Goal: Task Accomplishment & Management: Use online tool/utility

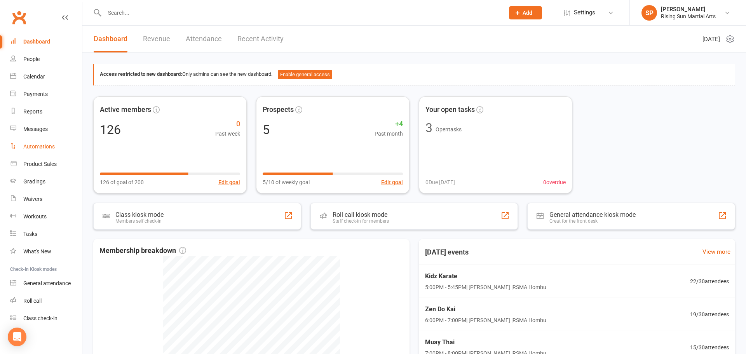
click at [31, 146] on div "Automations" at bounding box center [38, 146] width 31 height 6
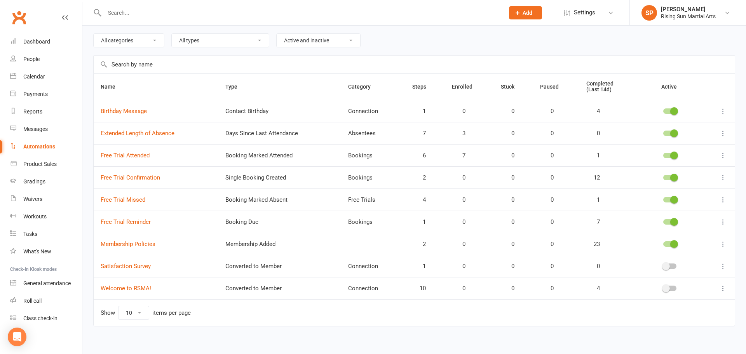
scroll to position [33, 0]
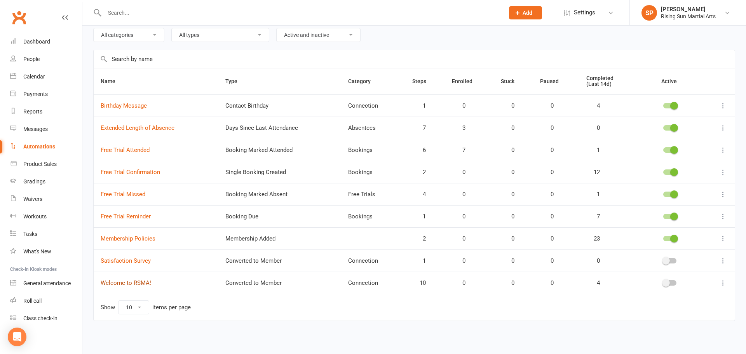
click at [137, 283] on link "Welcome to RSMA!" at bounding box center [126, 282] width 50 height 7
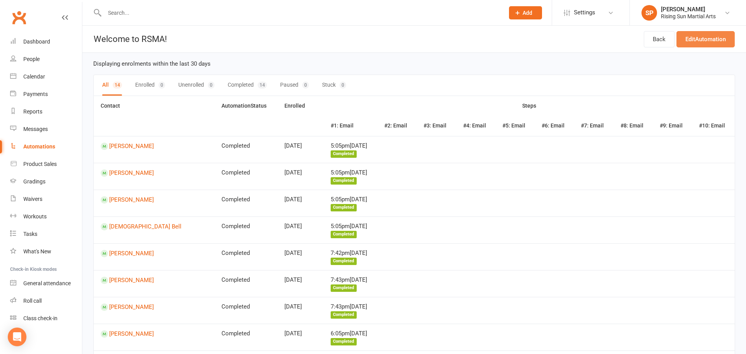
click at [694, 39] on link "Edit Automation" at bounding box center [705, 39] width 58 height 16
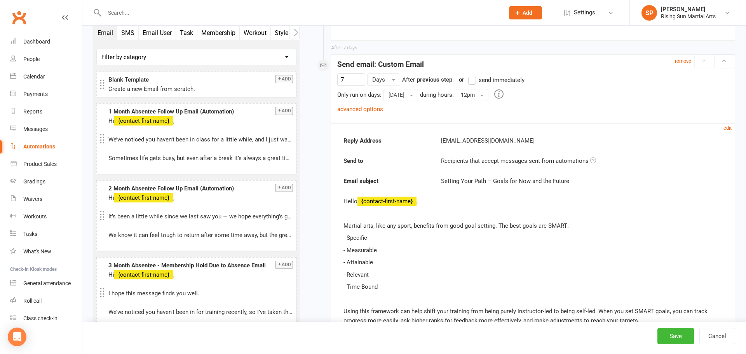
scroll to position [4035, 0]
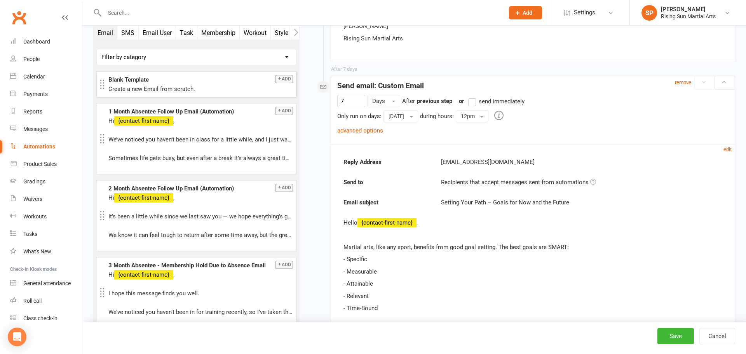
click at [282, 79] on button "Add" at bounding box center [284, 79] width 18 height 8
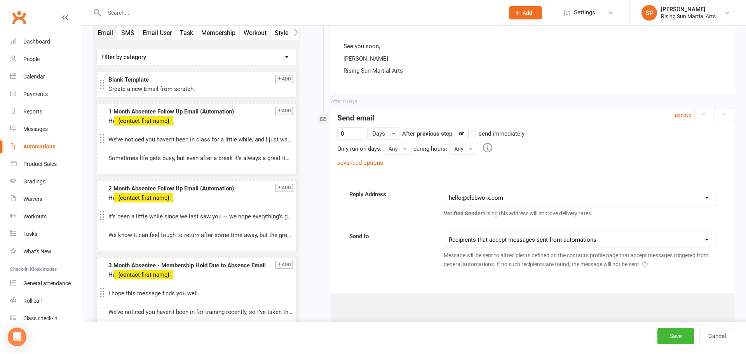
scroll to position [4507, 0]
drag, startPoint x: 350, startPoint y: 103, endPoint x: 330, endPoint y: 106, distance: 19.2
click at [330, 110] on div "After 0 days remove Send email 0 Days After Contact converted to Member previou…" at bounding box center [532, 337] width 404 height 454
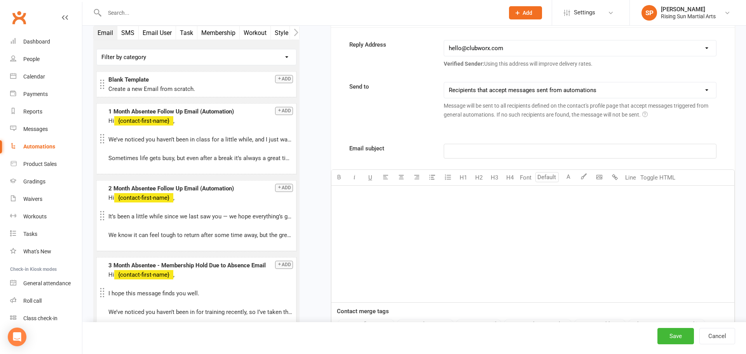
scroll to position [4664, 0]
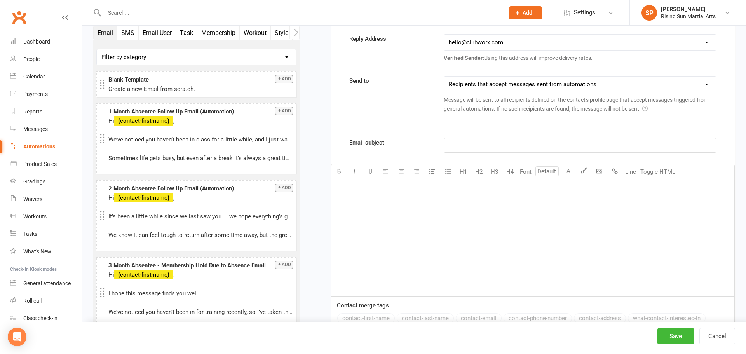
type input "7"
click at [528, 180] on div "﻿" at bounding box center [532, 238] width 403 height 117
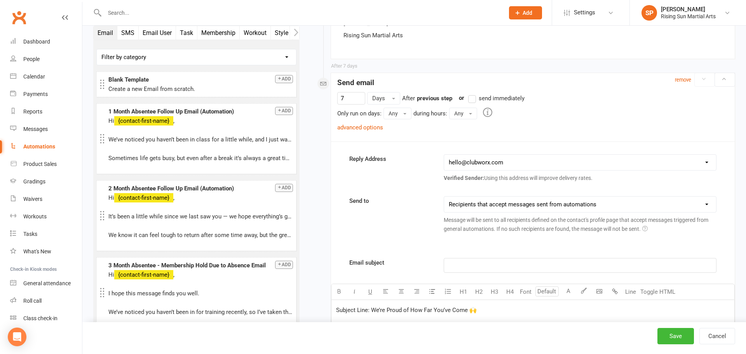
scroll to position [4621, 0]
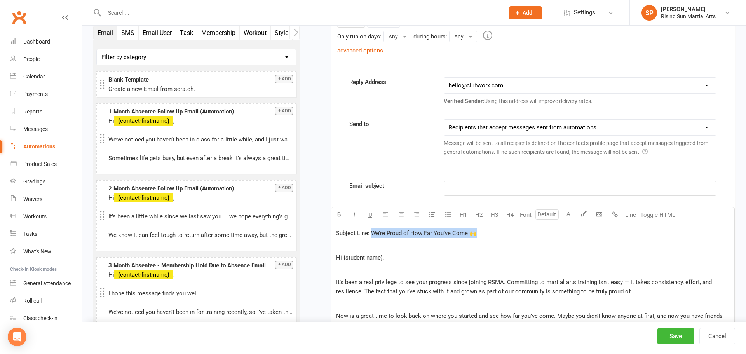
drag, startPoint x: 483, startPoint y: 207, endPoint x: 372, endPoint y: 209, distance: 111.1
click at [372, 228] on p "Subject Line: We’re Proud of How Far You’ve Come 🙌" at bounding box center [532, 232] width 393 height 9
drag, startPoint x: 335, startPoint y: 231, endPoint x: 336, endPoint y: 226, distance: 5.1
click at [336, 254] on span "Hi {student name}," at bounding box center [360, 257] width 48 height 7
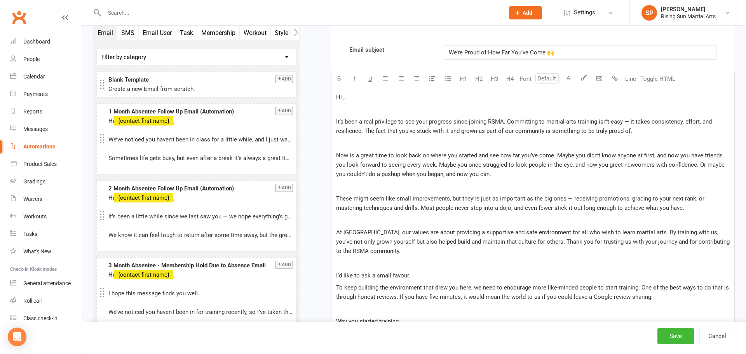
scroll to position [5032, 0]
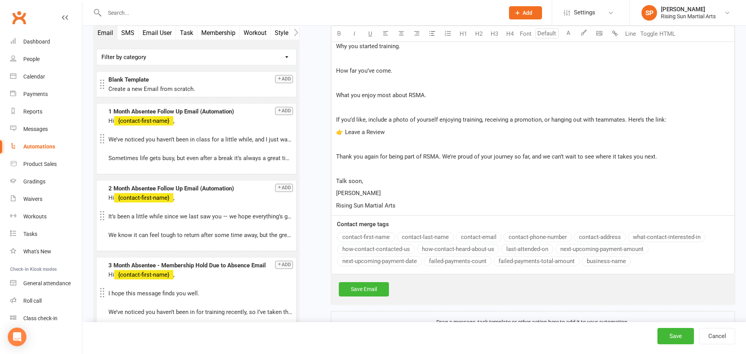
click at [359, 208] on div "Email subject We’re Proud of How Far You’ve Come 🙌 U H1 H2 H3 H4 Font A Line To…" at bounding box center [533, 22] width 404 height 504
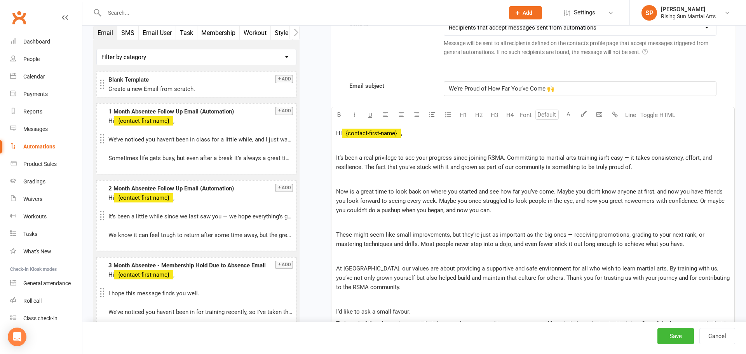
scroll to position [4732, 0]
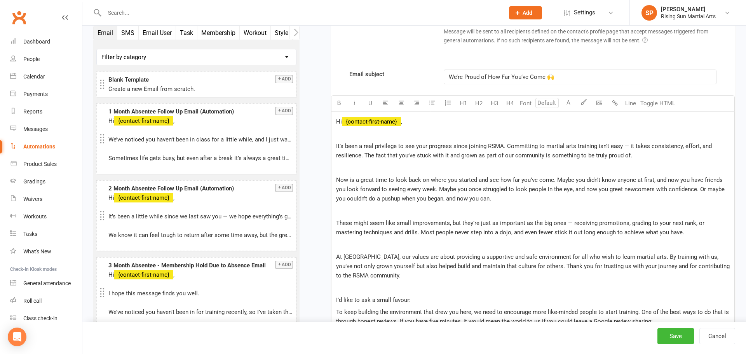
drag, startPoint x: 393, startPoint y: 172, endPoint x: 400, endPoint y: 180, distance: 10.4
click at [393, 176] on span "Now is a great time to look back on where you started and see how far you’ve co…" at bounding box center [531, 189] width 390 height 26
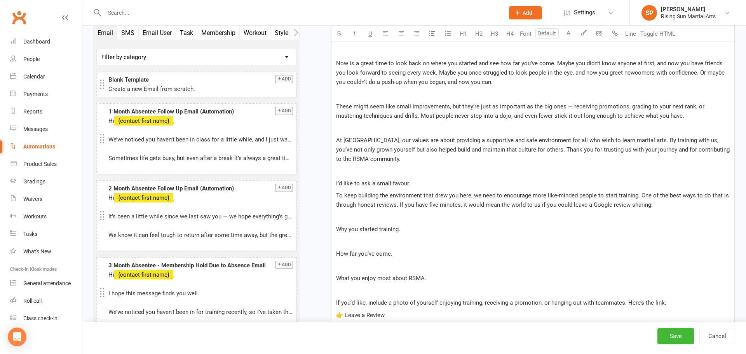
scroll to position [4850, 0]
click at [380, 211] on p "﻿" at bounding box center [532, 215] width 393 height 9
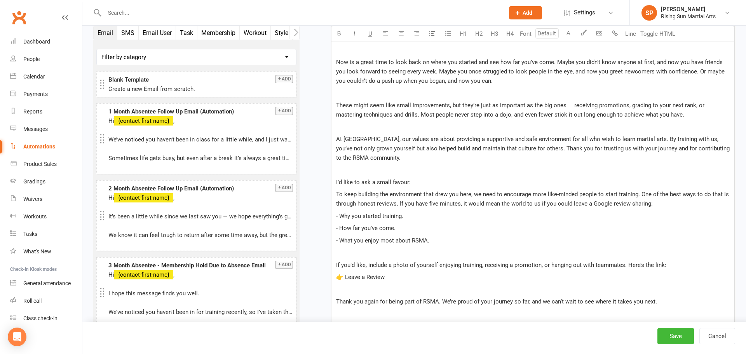
click at [458, 248] on p "﻿" at bounding box center [532, 252] width 393 height 9
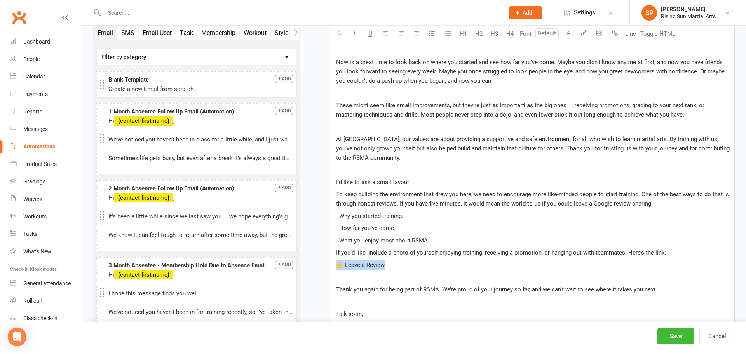
drag, startPoint x: 382, startPoint y: 239, endPoint x: 335, endPoint y: 238, distance: 47.0
click at [336, 260] on p "👉 Leave a Review" at bounding box center [532, 264] width 393 height 9
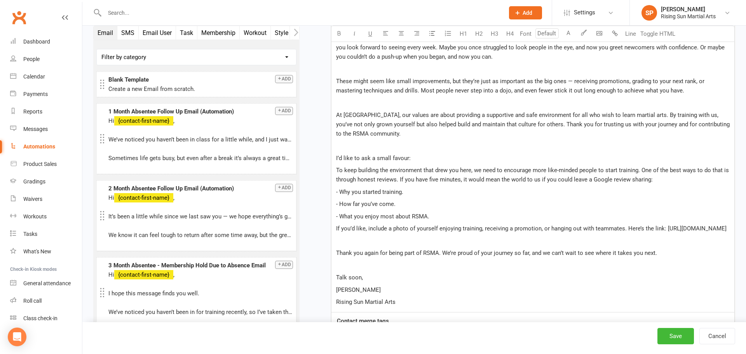
scroll to position [4879, 0]
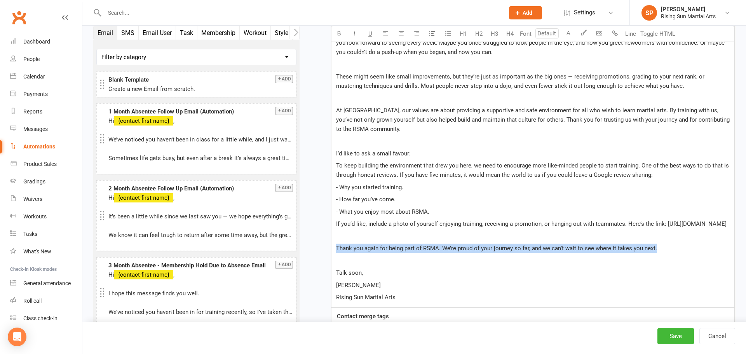
drag, startPoint x: 651, startPoint y: 228, endPoint x: 337, endPoint y: 229, distance: 313.8
click at [337, 244] on p "Thank you again for being part of RSMA. We’re proud of your journey so far, and…" at bounding box center [532, 248] width 393 height 9
click at [438, 245] on span "Thank you again for being part of RSMA. We’re proud of your journey so far, and…" at bounding box center [496, 248] width 321 height 7
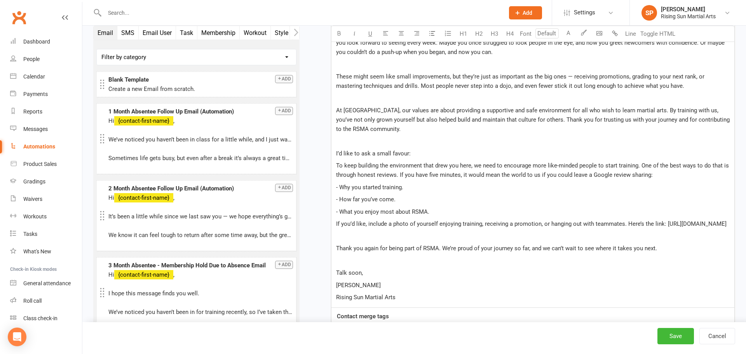
click at [444, 245] on span "Thank you again for being part of RSMA. We’re proud of your journey so far, and…" at bounding box center [496, 248] width 321 height 7
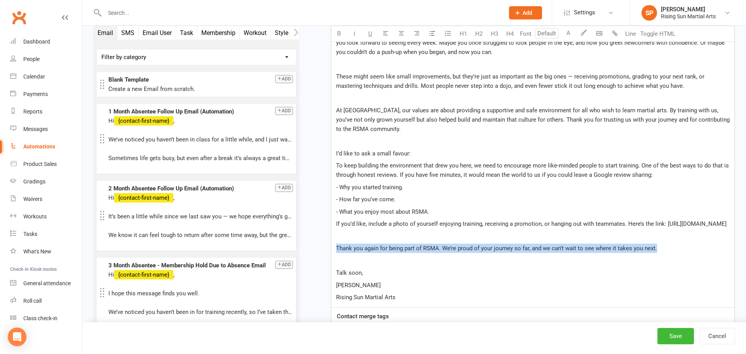
drag, startPoint x: 645, startPoint y: 228, endPoint x: 334, endPoint y: 232, distance: 311.5
click at [334, 232] on div "Hi ﻿ {contact-first-name} , ﻿ It’s been a real privilege to see your progress s…" at bounding box center [532, 136] width 403 height 342
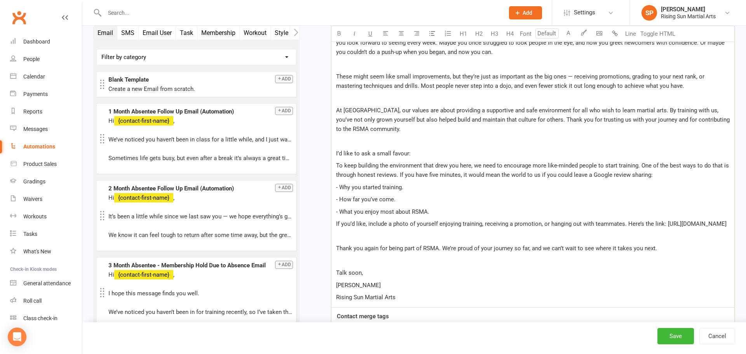
click at [466, 212] on div "Hi ﻿ {contact-first-name} , ﻿ It’s been a real privilege to see your progress s…" at bounding box center [532, 136] width 403 height 342
drag, startPoint x: 466, startPoint y: 205, endPoint x: 496, endPoint y: 214, distance: 32.0
click at [466, 219] on p "If you’d like, include a photo of yourself enjoying training, receiving a promo…" at bounding box center [532, 223] width 393 height 9
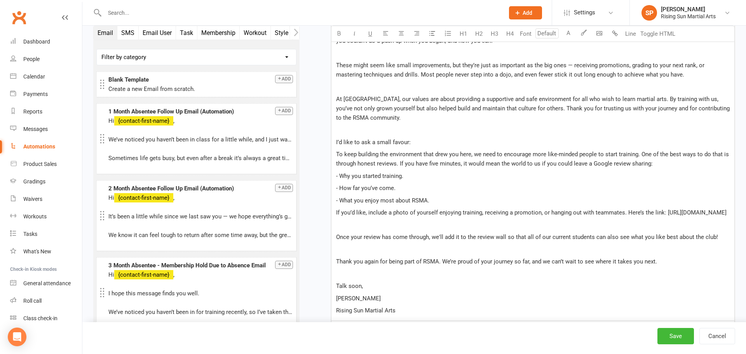
scroll to position [4927, 0]
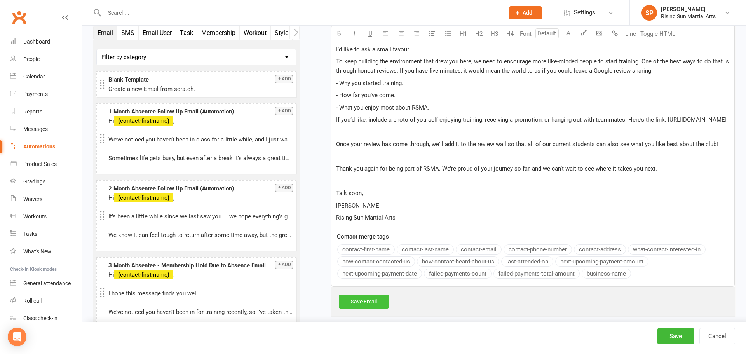
click at [373, 294] on link "Save Email" at bounding box center [364, 301] width 50 height 14
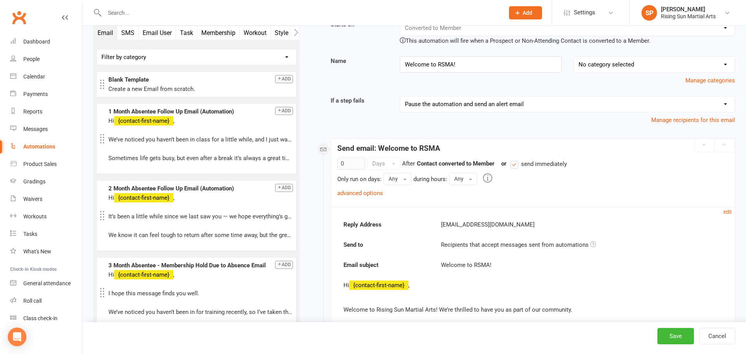
scroll to position [0, 0]
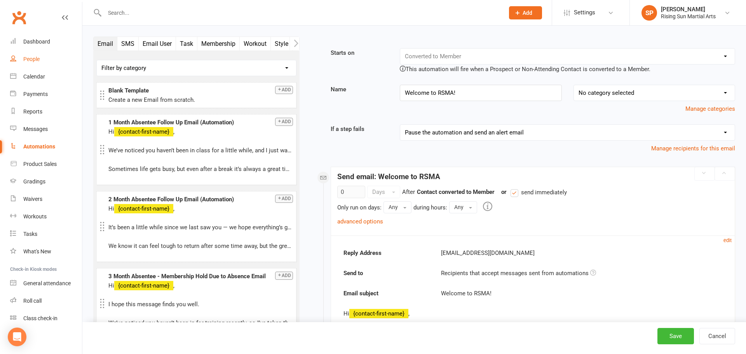
click at [30, 61] on div "People" at bounding box center [31, 59] width 16 height 6
click at [667, 334] on button "Save" at bounding box center [675, 336] width 37 height 16
click at [28, 59] on div "People" at bounding box center [31, 59] width 16 height 6
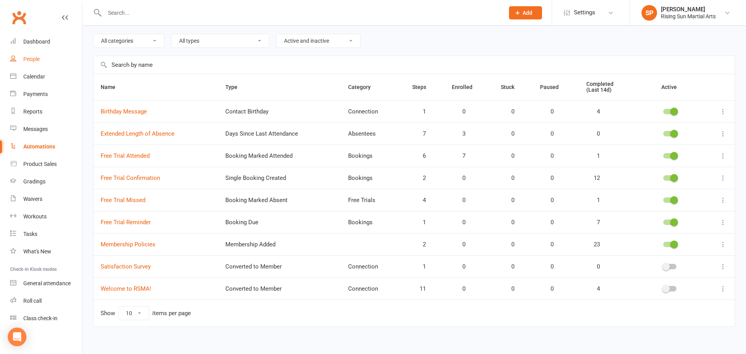
scroll to position [33, 0]
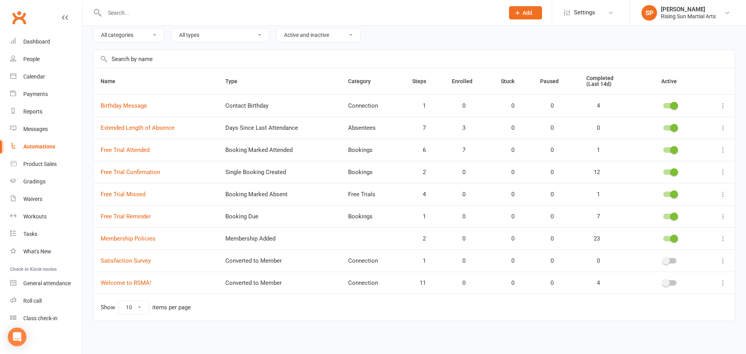
click at [665, 283] on span at bounding box center [666, 283] width 8 height 8
click at [663, 282] on input "checkbox" at bounding box center [663, 282] width 0 height 0
click at [719, 281] on icon at bounding box center [723, 283] width 8 height 8
click at [168, 10] on input "text" at bounding box center [300, 12] width 397 height 11
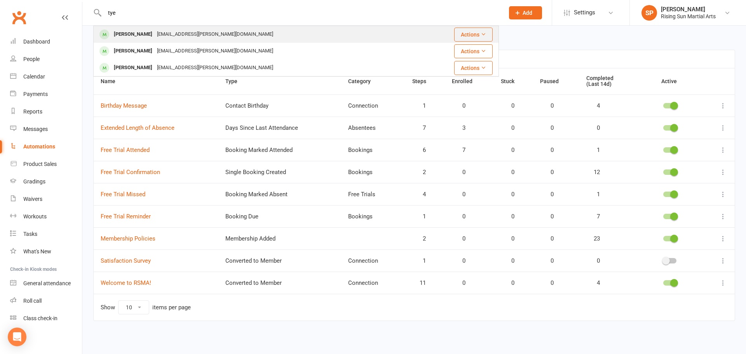
type input "tye"
click at [226, 39] on div "Tye Hillam tye.hillam@gmail.com" at bounding box center [256, 34] width 325 height 16
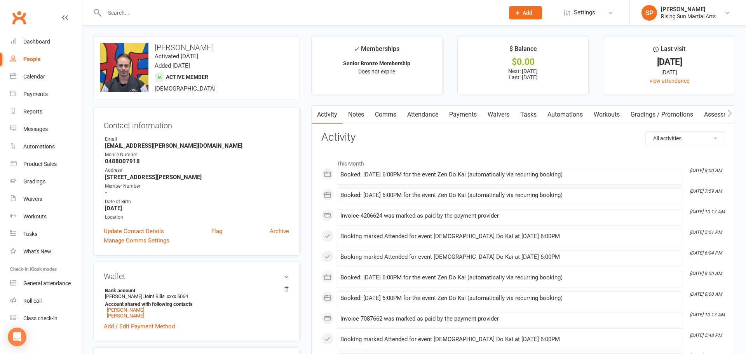
click at [573, 116] on link "Automations" at bounding box center [565, 115] width 46 height 18
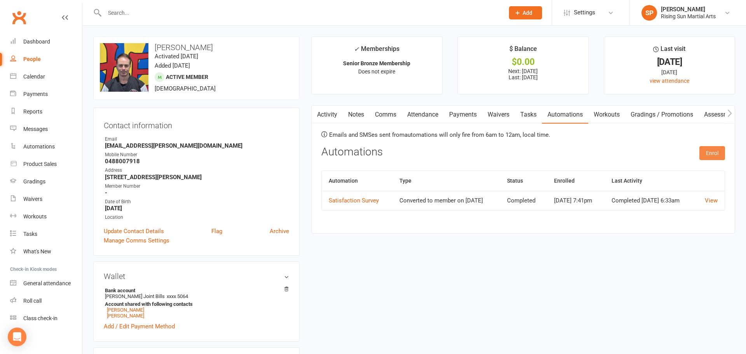
click at [710, 155] on button "Enrol" at bounding box center [712, 153] width 26 height 14
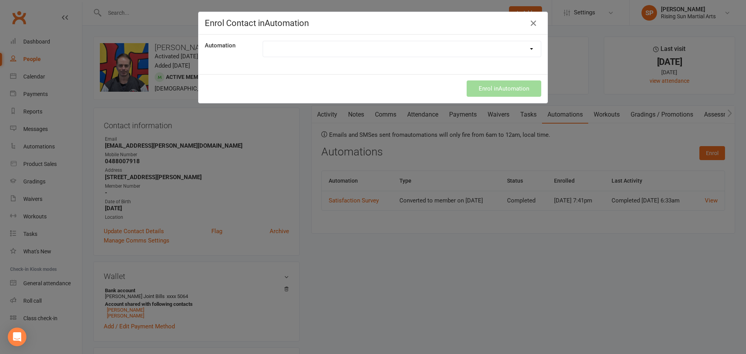
click at [297, 45] on select "Birthday Message Extended Length of Absence Free Trial Attended Free Trial Conf…" at bounding box center [402, 49] width 278 height 16
select select "8597"
click at [263, 41] on select "Birthday Message Extended Length of Absence Free Trial Attended Free Trial Conf…" at bounding box center [402, 49] width 278 height 16
click at [499, 90] on button "Enrol in Automation" at bounding box center [503, 88] width 75 height 16
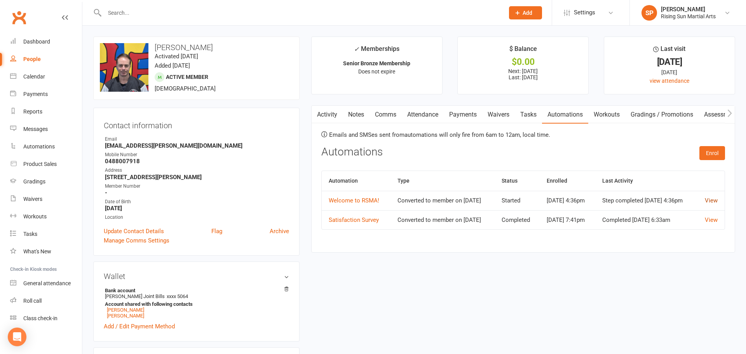
click at [713, 204] on link "View" at bounding box center [710, 200] width 13 height 7
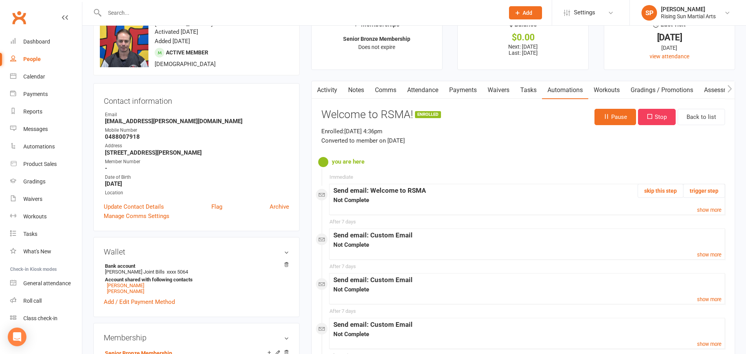
scroll to position [36, 0]
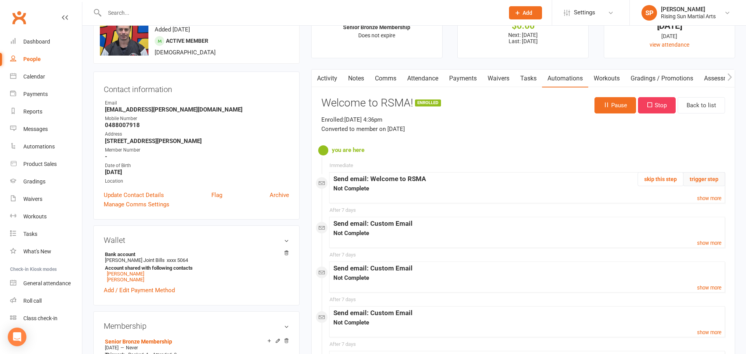
click at [708, 176] on button "trigger step" at bounding box center [704, 179] width 42 height 14
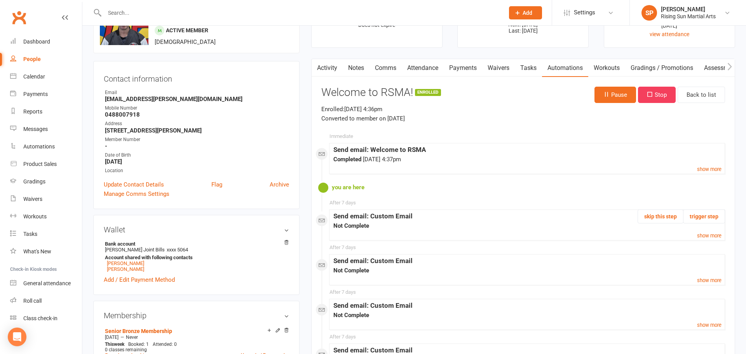
scroll to position [48, 0]
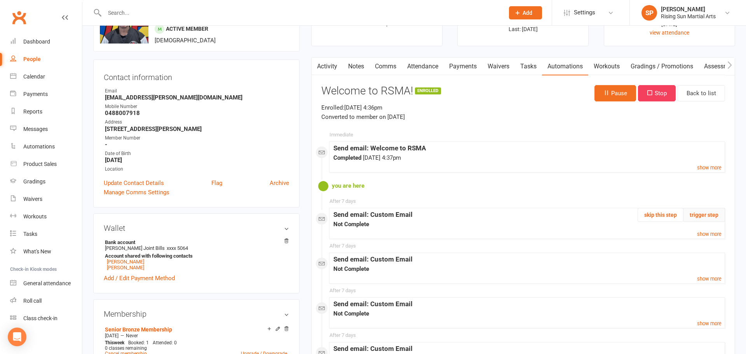
click at [710, 215] on button "trigger step" at bounding box center [704, 215] width 42 height 14
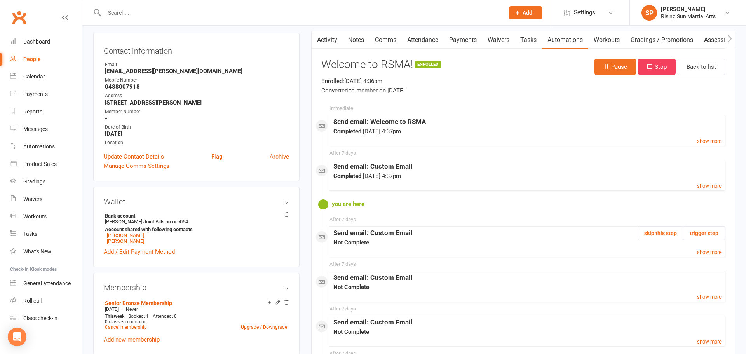
scroll to position [78, 0]
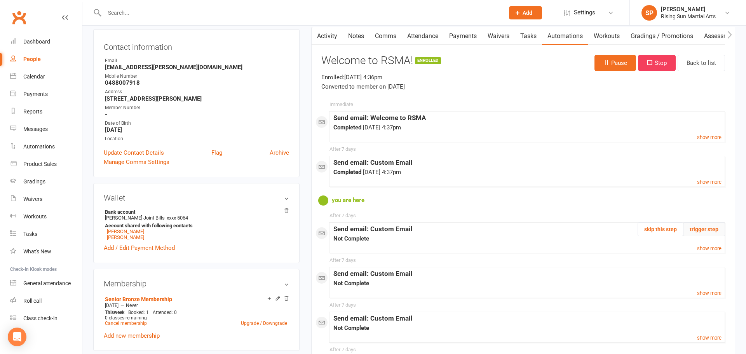
click at [718, 226] on button "trigger step" at bounding box center [704, 229] width 42 height 14
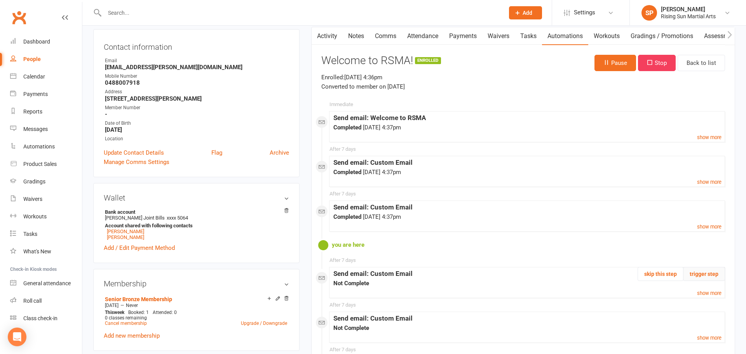
click at [715, 273] on button "trigger step" at bounding box center [704, 274] width 42 height 14
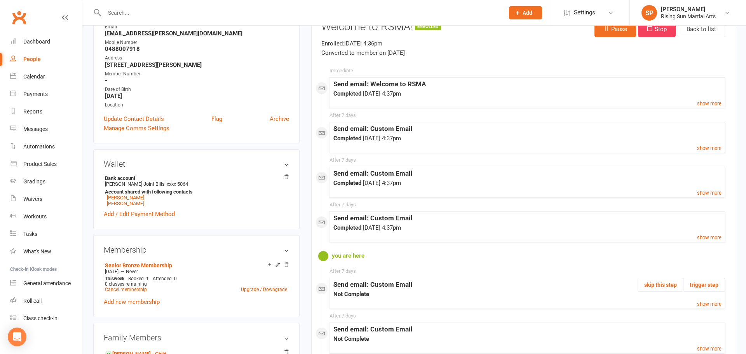
scroll to position [134, 0]
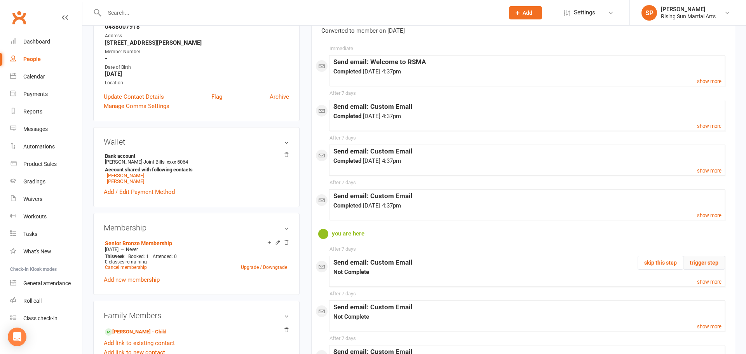
click at [720, 260] on button "trigger step" at bounding box center [704, 263] width 42 height 14
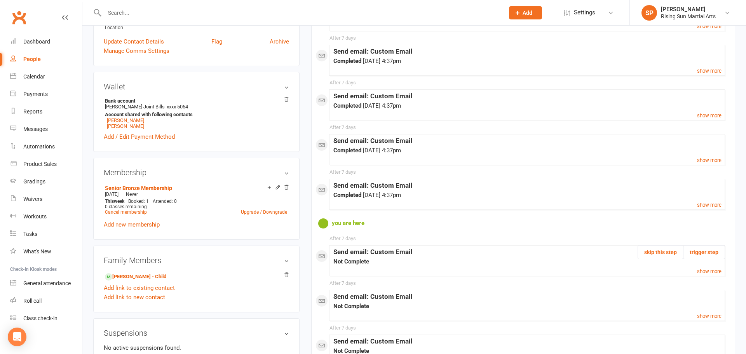
scroll to position [200, 0]
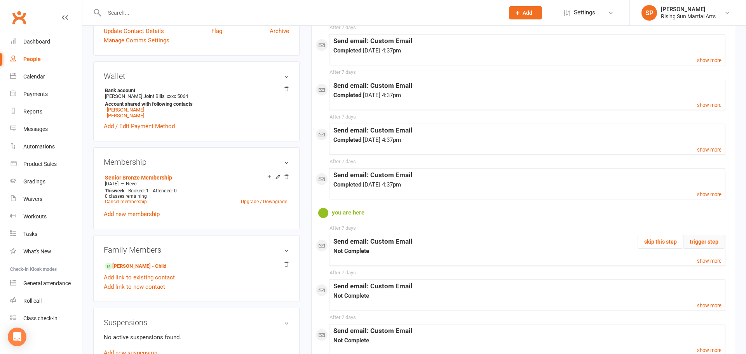
click at [700, 241] on button "trigger step" at bounding box center [704, 242] width 42 height 14
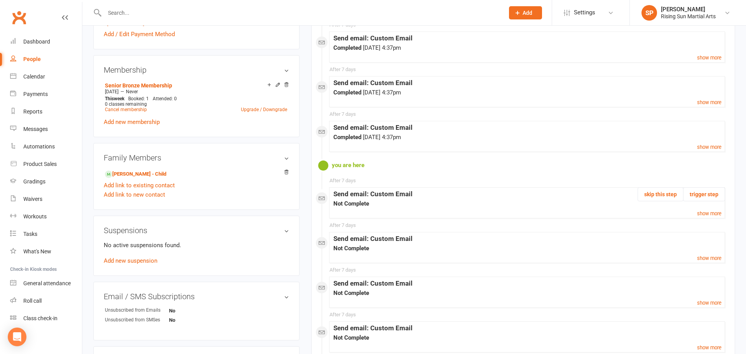
scroll to position [295, 0]
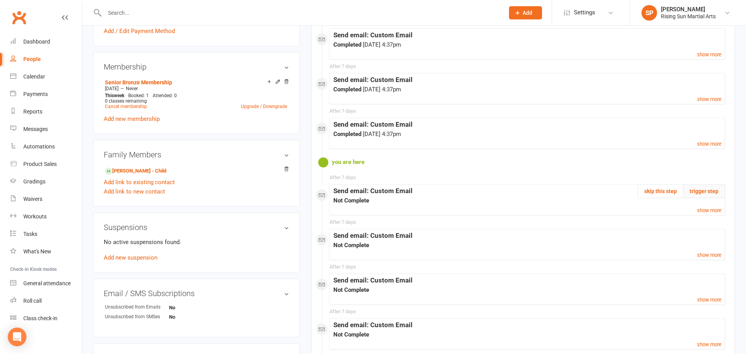
click at [715, 189] on button "trigger step" at bounding box center [704, 191] width 42 height 14
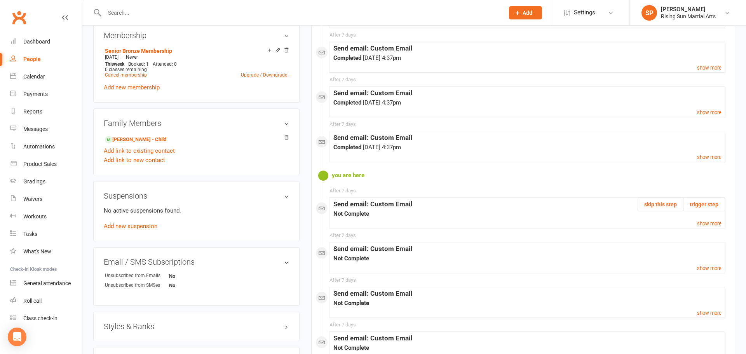
scroll to position [330, 0]
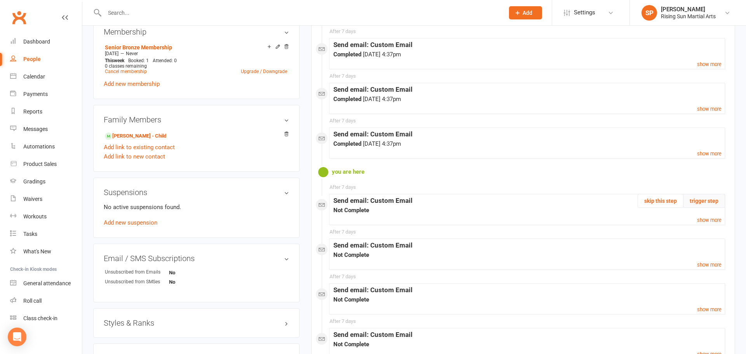
click at [708, 200] on button "trigger step" at bounding box center [704, 201] width 42 height 14
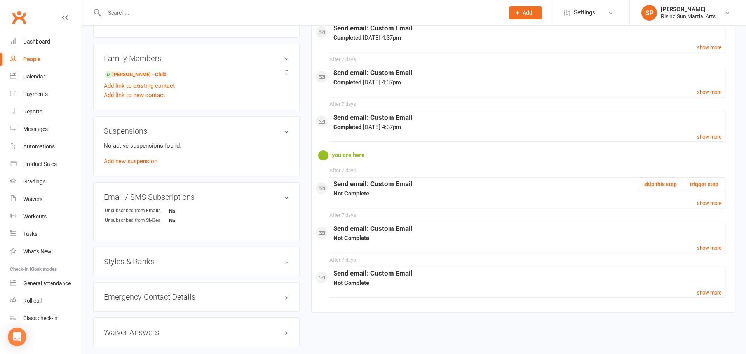
scroll to position [399, 0]
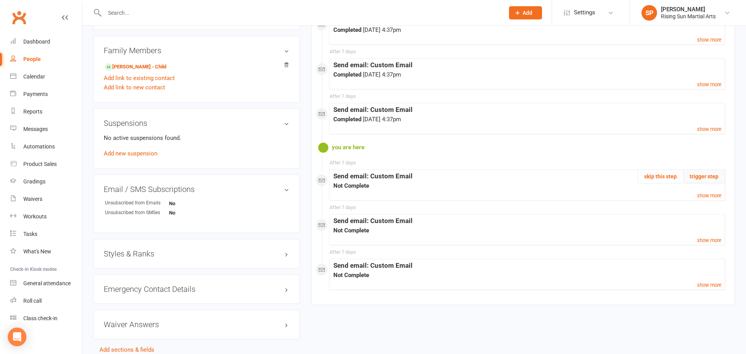
click at [707, 177] on button "trigger step" at bounding box center [704, 176] width 42 height 14
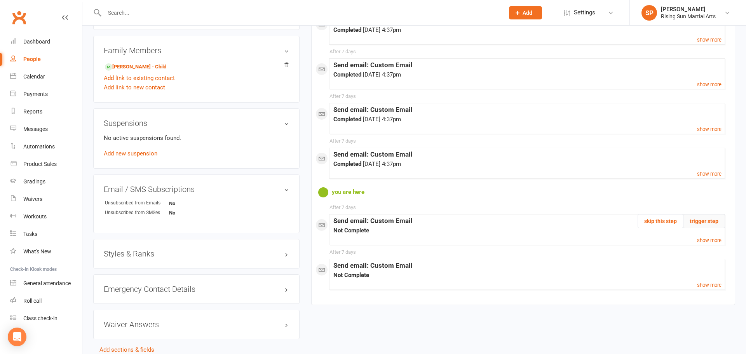
click at [707, 217] on button "trigger step" at bounding box center [704, 221] width 42 height 14
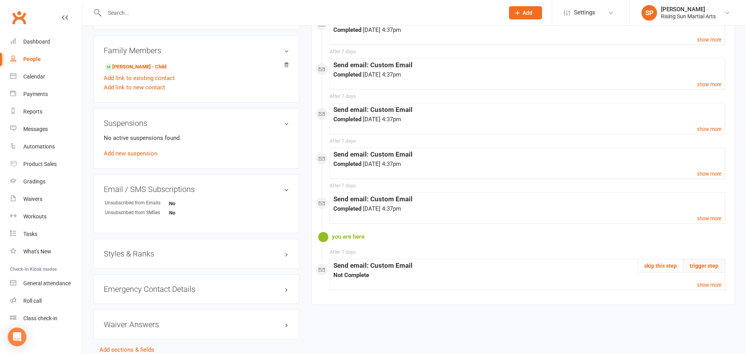
click at [714, 265] on button "trigger step" at bounding box center [704, 266] width 42 height 14
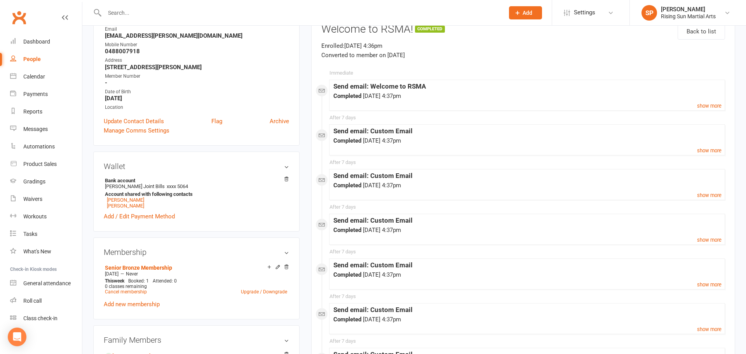
scroll to position [0, 0]
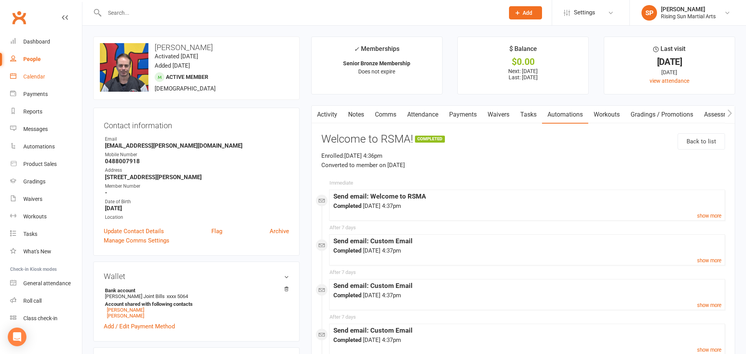
click at [42, 77] on div "Calendar" at bounding box center [34, 76] width 22 height 6
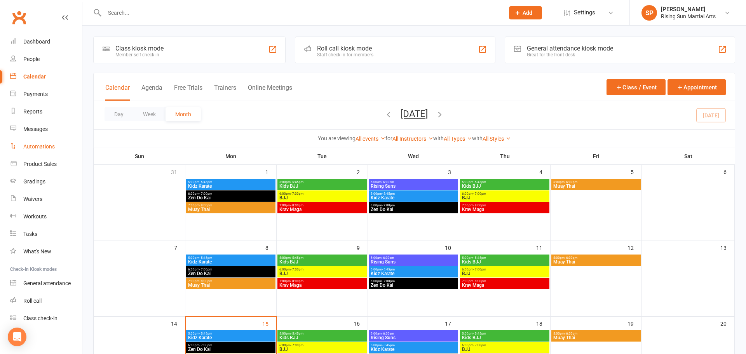
click at [37, 146] on div "Automations" at bounding box center [38, 146] width 31 height 6
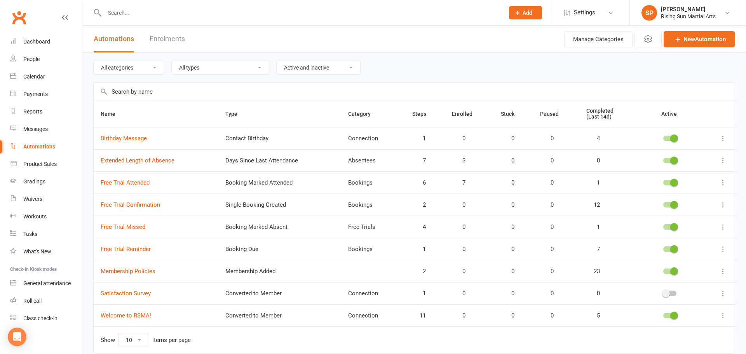
click at [667, 319] on td at bounding box center [669, 315] width 64 height 22
click at [673, 317] on span at bounding box center [674, 315] width 8 height 8
click at [663, 314] on input "checkbox" at bounding box center [663, 314] width 0 height 0
click at [36, 65] on link "People" at bounding box center [46, 58] width 72 height 17
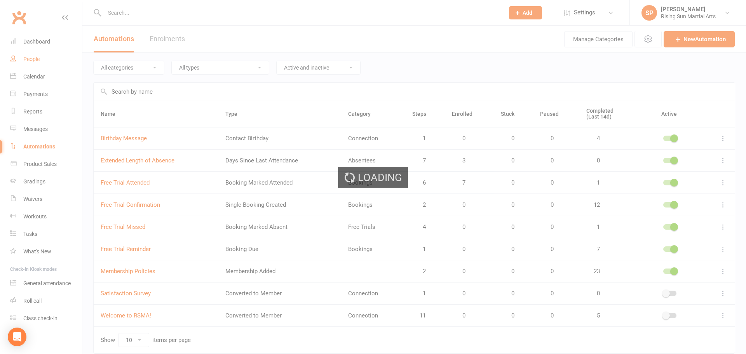
select select "100"
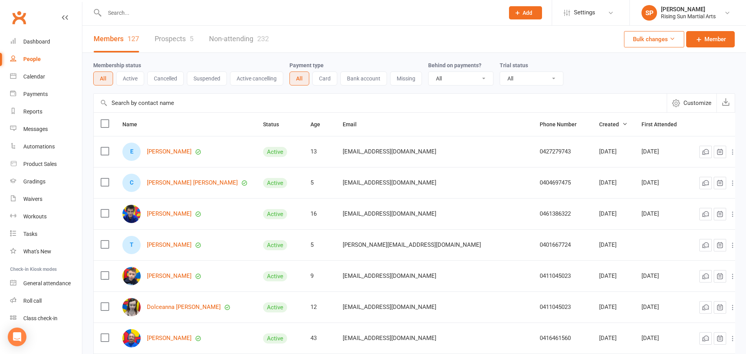
click at [170, 16] on input "text" at bounding box center [300, 12] width 397 height 11
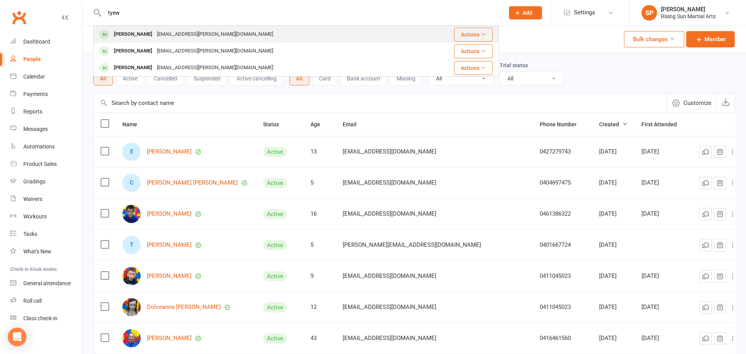
type input "tyew"
click at [203, 31] on div "Tye Hillam tye.hillam@gmail.com" at bounding box center [256, 34] width 325 height 16
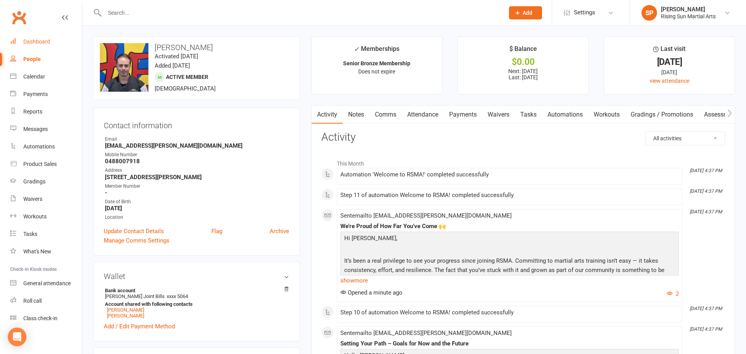
click at [38, 45] on link "Dashboard" at bounding box center [46, 41] width 72 height 17
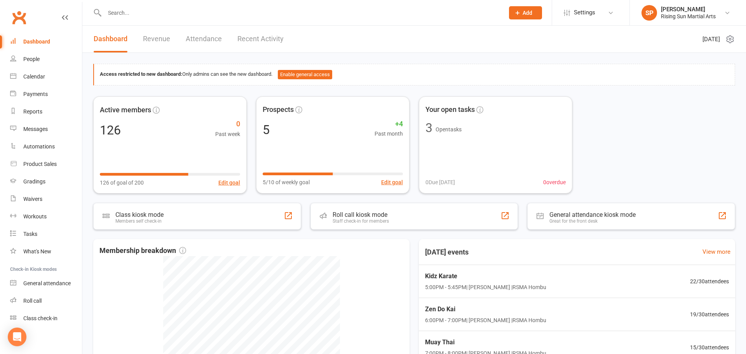
click at [158, 38] on link "Revenue" at bounding box center [156, 39] width 27 height 27
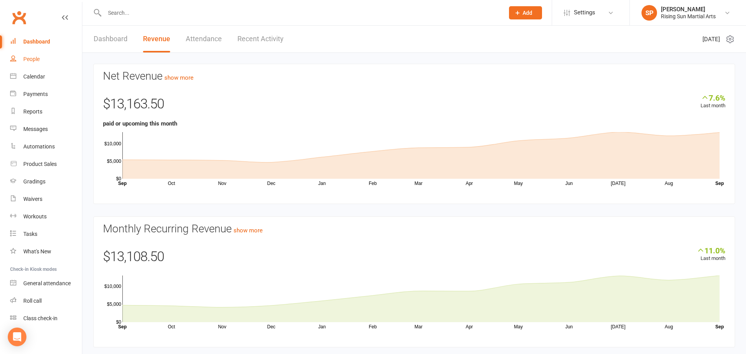
click at [35, 60] on div "People" at bounding box center [31, 59] width 16 height 6
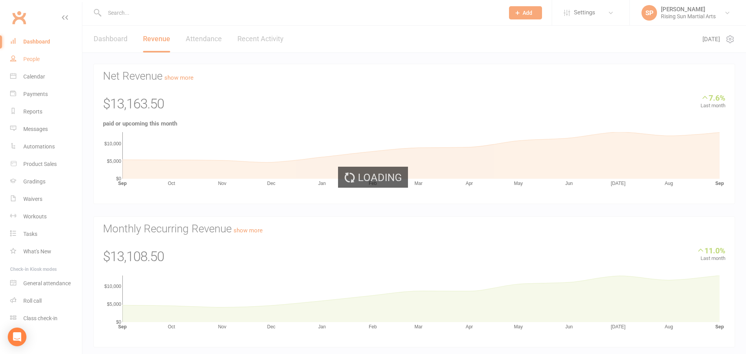
select select "100"
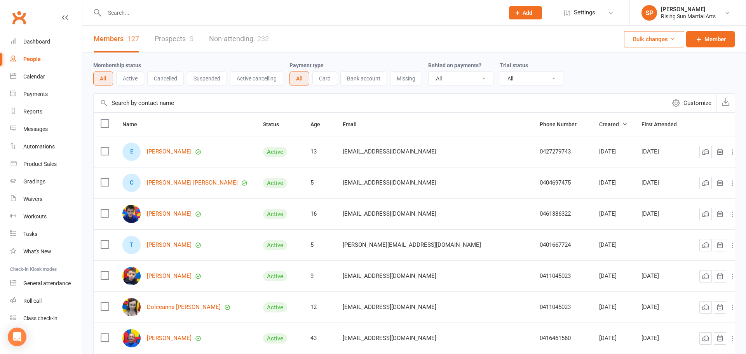
click at [178, 35] on link "Prospects 5" at bounding box center [174, 39] width 39 height 27
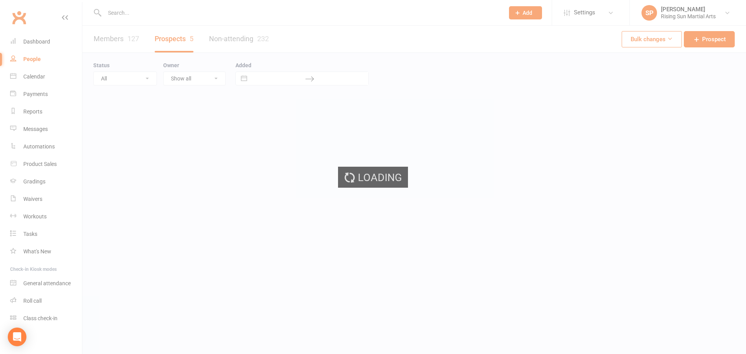
select select "100"
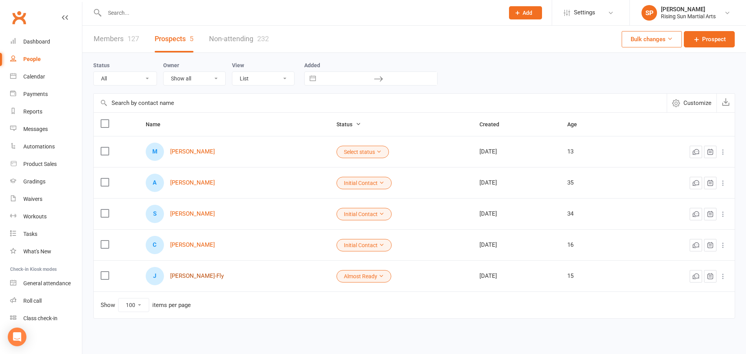
click at [208, 276] on link "Jesse Cracknell-Fly" at bounding box center [197, 276] width 54 height 7
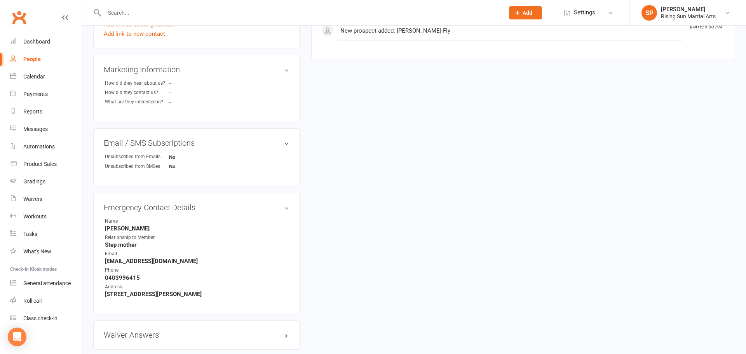
scroll to position [313, 0]
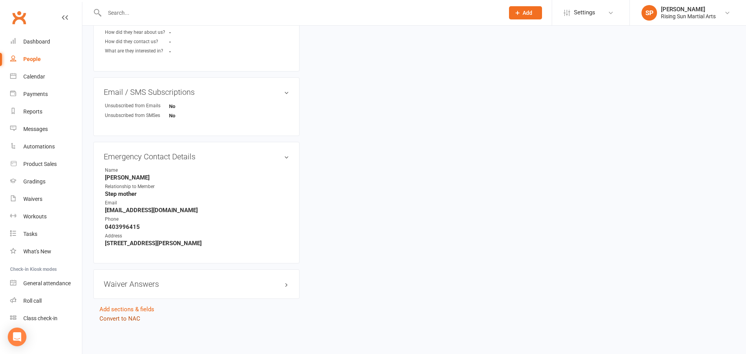
click at [122, 321] on link "Convert to NAC" at bounding box center [119, 318] width 41 height 7
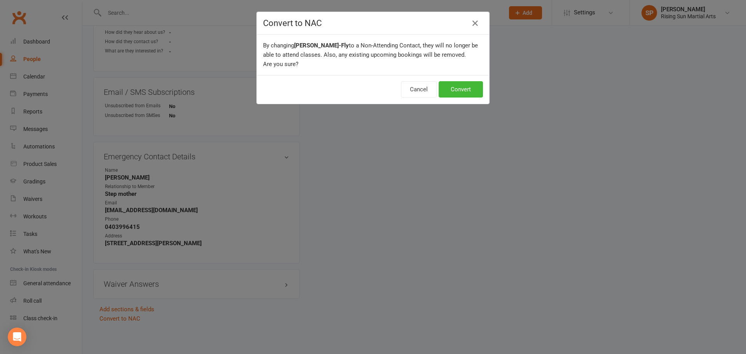
click at [462, 79] on div "Cancel Convert" at bounding box center [373, 89] width 232 height 29
click at [461, 94] on button "Convert" at bounding box center [460, 89] width 44 height 16
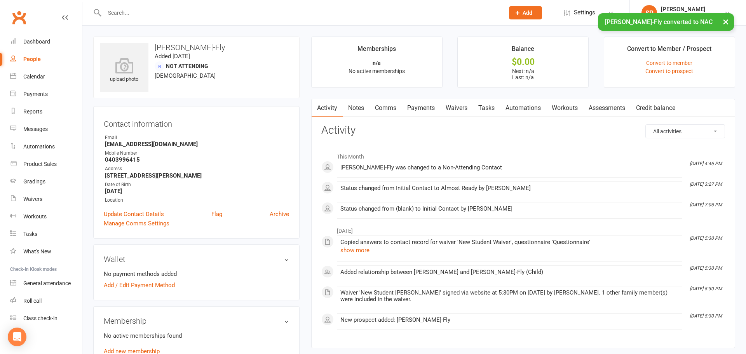
click at [35, 60] on div "People" at bounding box center [31, 59] width 17 height 6
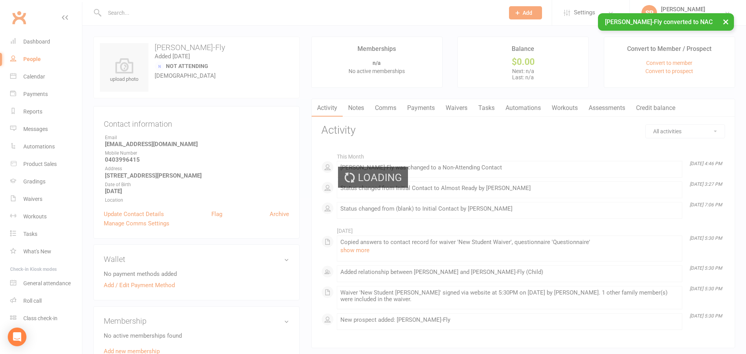
select select "100"
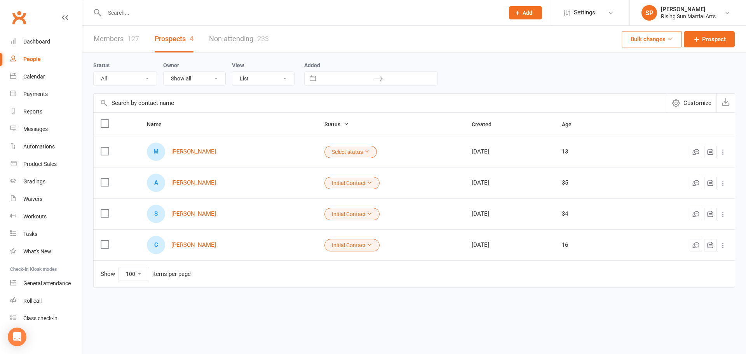
click at [108, 184] on label at bounding box center [105, 182] width 8 height 8
click at [108, 178] on input "checkbox" at bounding box center [105, 178] width 8 height 0
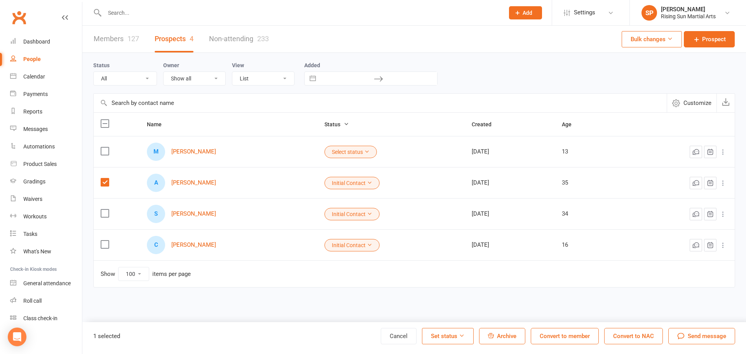
click at [645, 336] on button "Convert to NAC" at bounding box center [633, 336] width 59 height 16
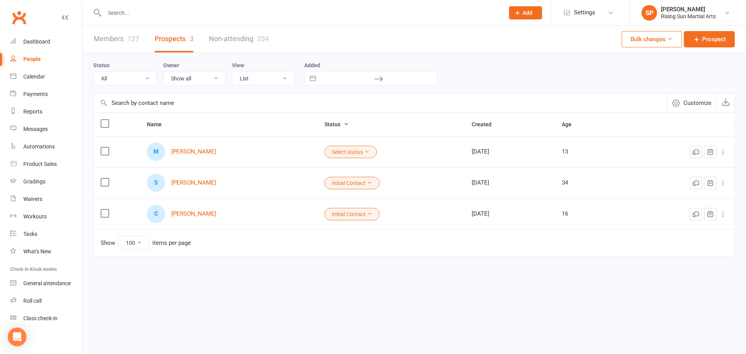
click at [369, 154] on icon at bounding box center [366, 151] width 5 height 5
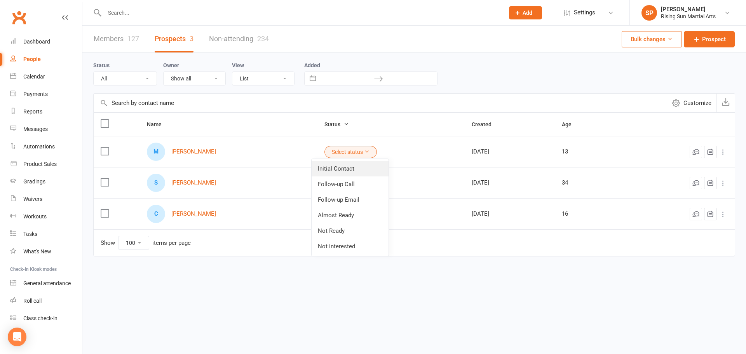
click at [358, 169] on link "Initial Contact" at bounding box center [349, 169] width 77 height 16
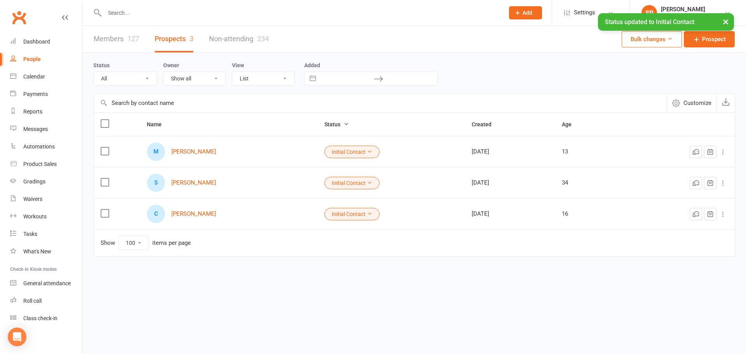
click at [366, 213] on button "Initial Contact" at bounding box center [351, 214] width 55 height 12
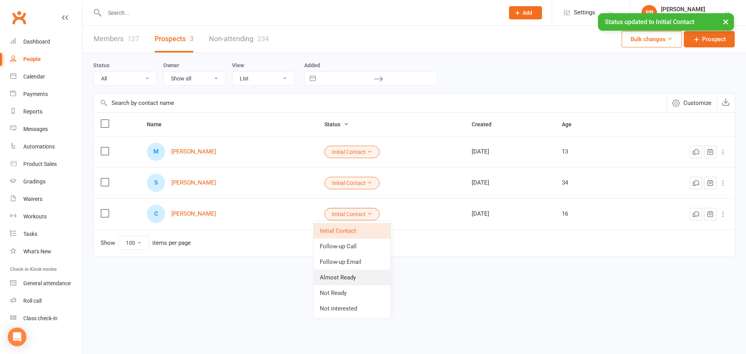
click at [346, 279] on link "Almost Ready" at bounding box center [351, 278] width 77 height 16
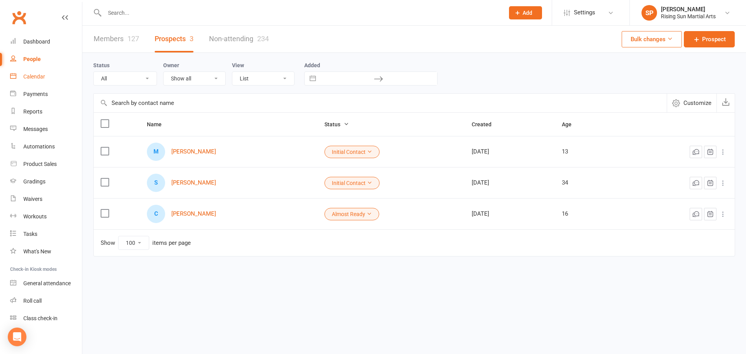
click at [28, 75] on div "Calendar" at bounding box center [34, 76] width 22 height 6
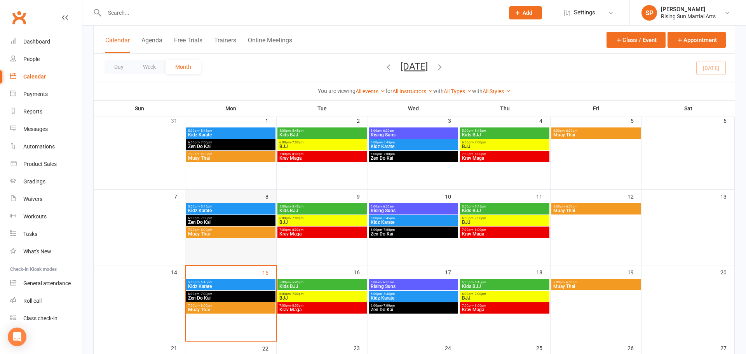
scroll to position [87, 0]
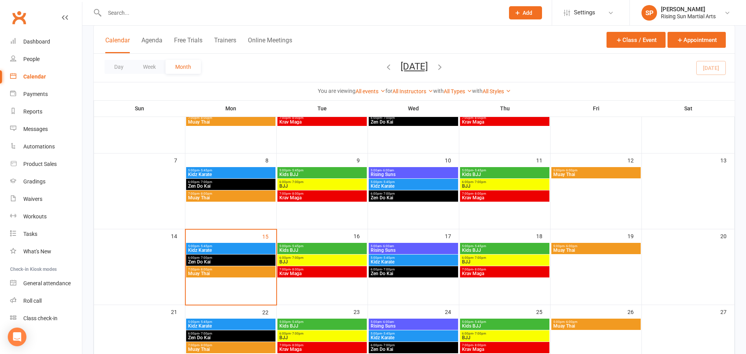
click at [218, 247] on div "5:00pm - 5:45pm Kidz Karate" at bounding box center [230, 248] width 89 height 11
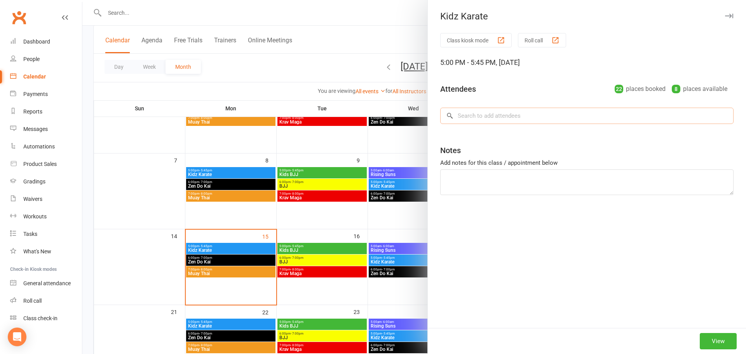
click at [478, 119] on input "search" at bounding box center [586, 116] width 293 height 16
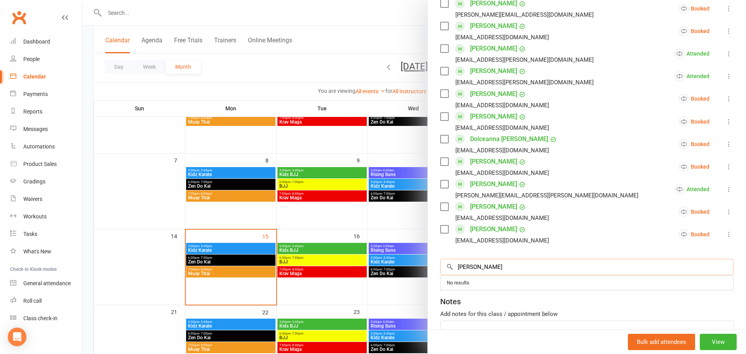
scroll to position [450, 0]
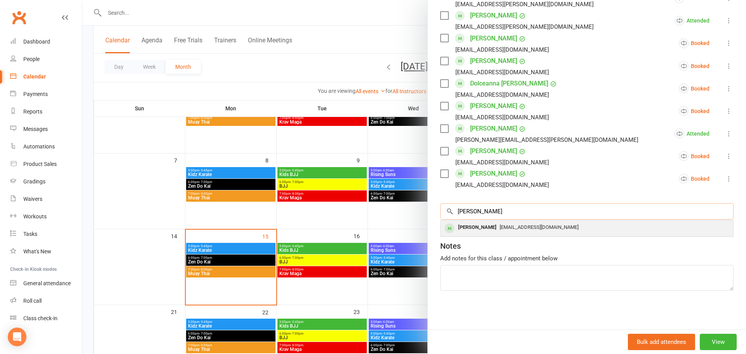
type input "brandon"
click at [574, 228] on div "jlryce@outlook.com" at bounding box center [587, 227] width 286 height 11
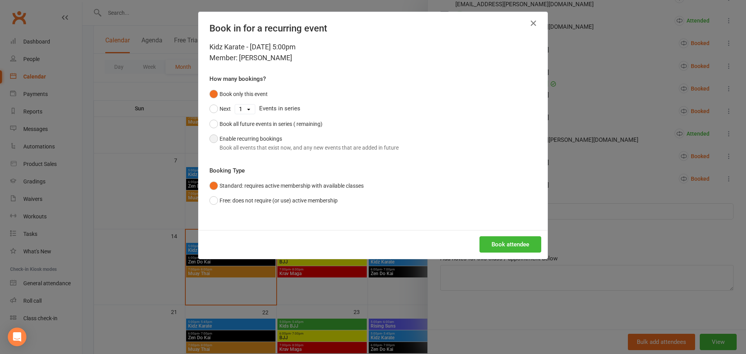
click at [325, 150] on div "Book all events that exist now, and any new events that are added in future" at bounding box center [308, 147] width 179 height 9
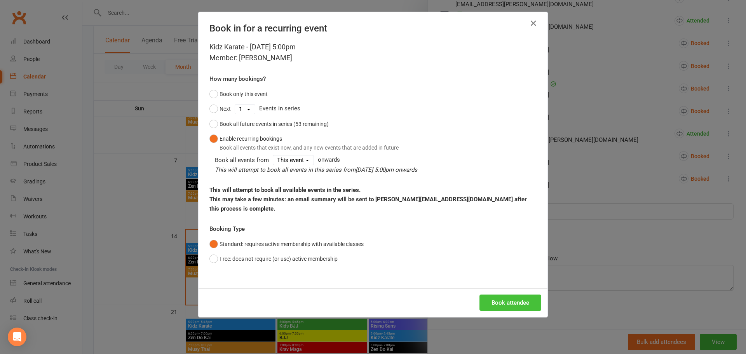
click at [501, 300] on button "Book attendee" at bounding box center [510, 302] width 62 height 16
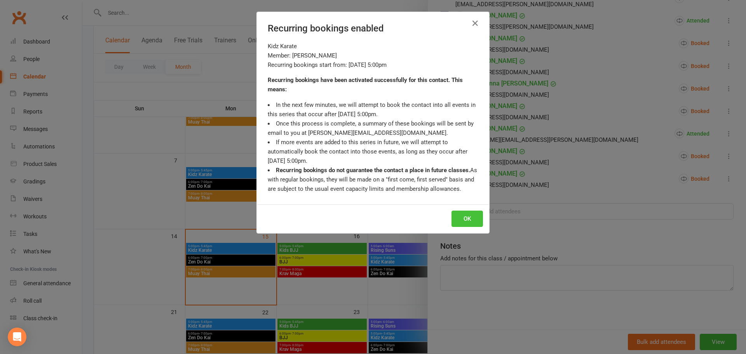
click at [463, 219] on button "OK" at bounding box center [466, 218] width 31 height 16
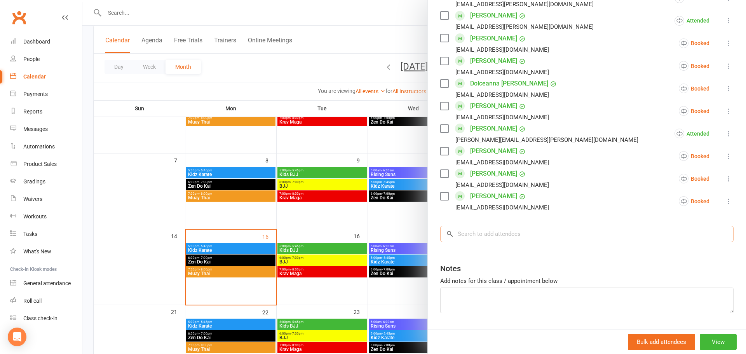
click at [509, 238] on input "search" at bounding box center [586, 234] width 293 height 16
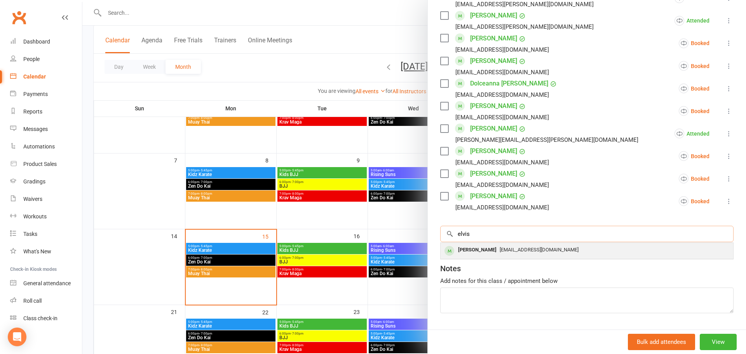
type input "elvis"
click at [598, 258] on div "Elvis-Rae Hogan anhoges@icloud.com" at bounding box center [586, 251] width 292 height 16
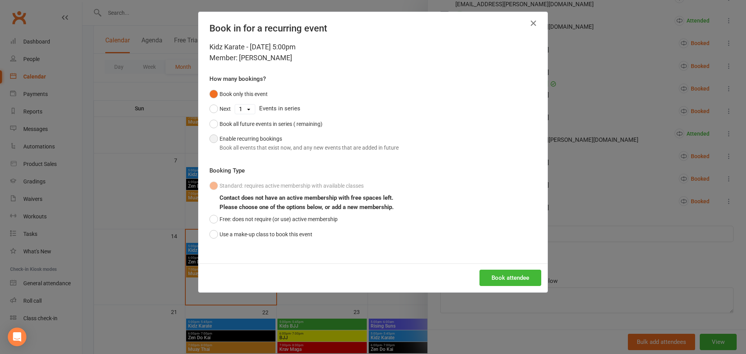
click at [306, 153] on button "Enable recurring bookings Book all events that exist now, and any new events th…" at bounding box center [303, 143] width 189 height 24
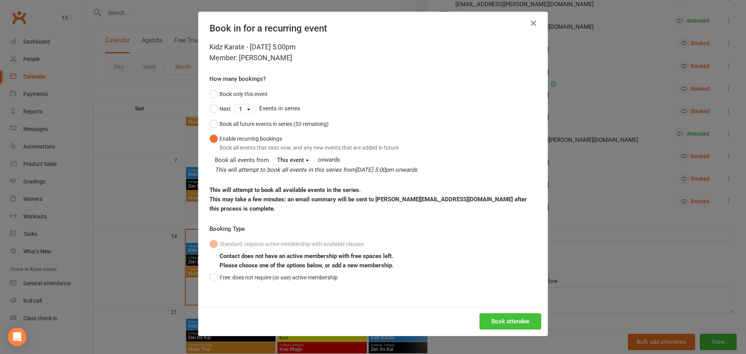
click at [509, 323] on button "Book attendee" at bounding box center [510, 321] width 62 height 16
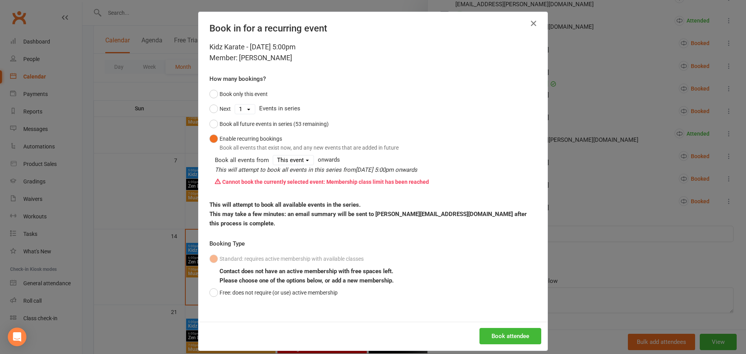
click at [532, 25] on icon "button" at bounding box center [533, 23] width 9 height 9
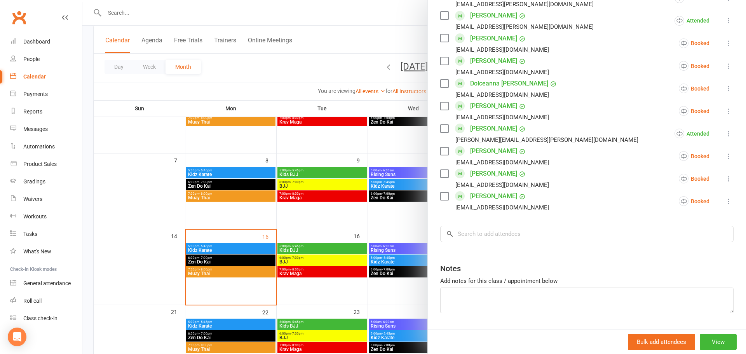
click at [368, 49] on div at bounding box center [413, 177] width 663 height 354
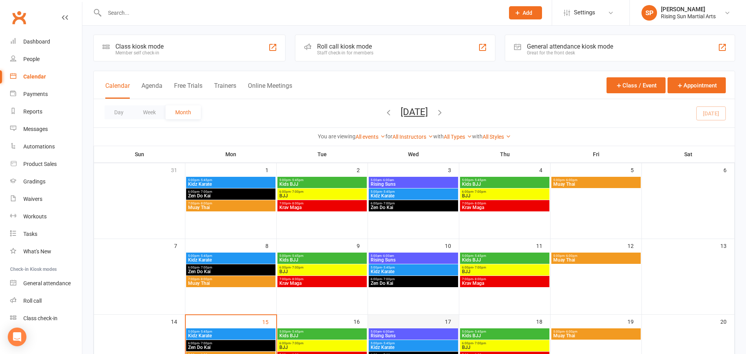
scroll to position [0, 0]
